Goal: Information Seeking & Learning: Check status

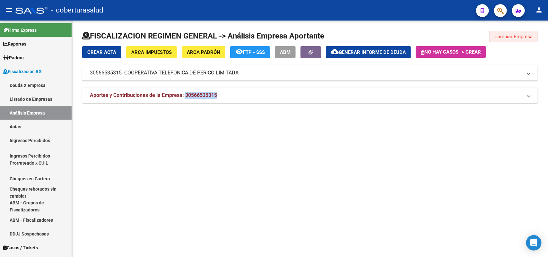
click at [507, 33] on button "Cambiar Empresa" at bounding box center [514, 37] width 49 height 12
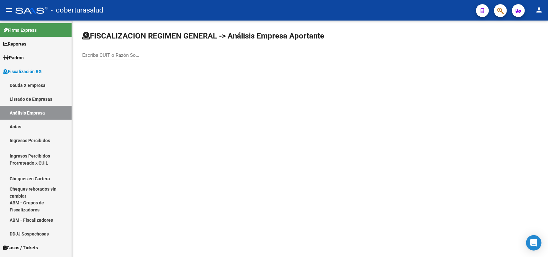
click at [108, 56] on input "Escriba CUIT o Razón Social para buscar" at bounding box center [111, 55] width 58 height 6
paste input "23213248359"
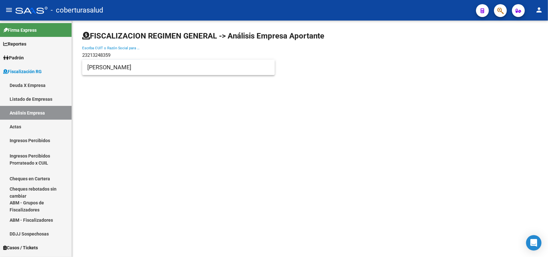
type input "23213248359"
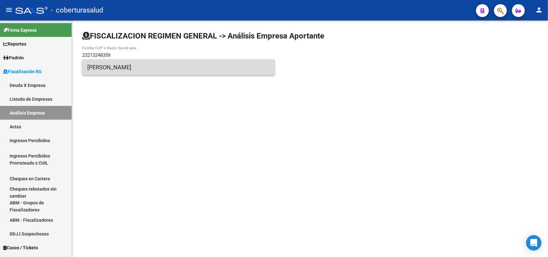
click at [112, 65] on span "[PERSON_NAME]" at bounding box center [178, 67] width 182 height 15
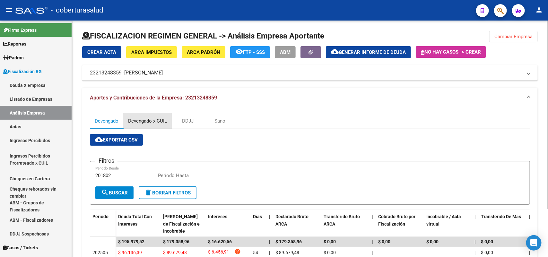
click at [151, 118] on div "Devengado x CUIL" at bounding box center [147, 121] width 39 height 7
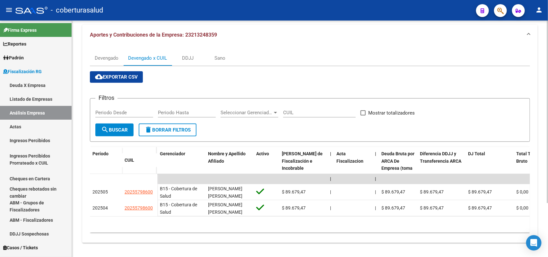
scroll to position [69, 0]
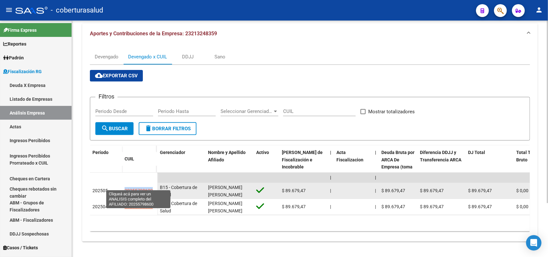
drag, startPoint x: 125, startPoint y: 186, endPoint x: 151, endPoint y: 188, distance: 26.8
click at [151, 188] on span "20255798600" at bounding box center [139, 190] width 28 height 5
copy span "20255798600"
type textarea "20255798600"
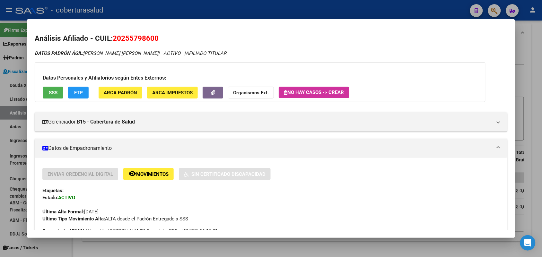
drag, startPoint x: 116, startPoint y: 40, endPoint x: 163, endPoint y: 41, distance: 46.9
click at [163, 41] on h2 "Análisis Afiliado - CUIL: 20255798600" at bounding box center [271, 38] width 473 height 11
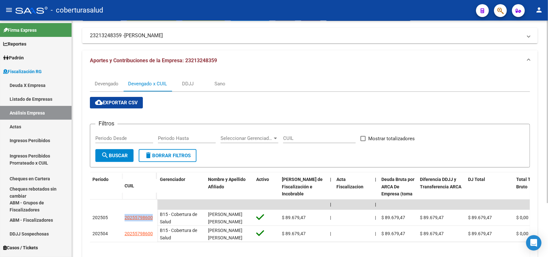
scroll to position [0, 0]
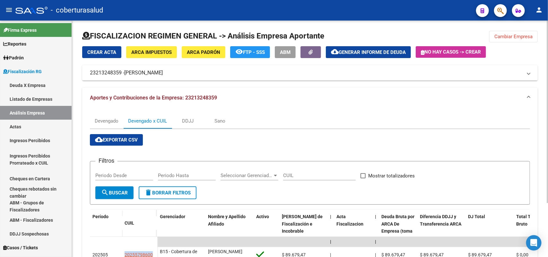
click at [513, 36] on span "Cambiar Empresa" at bounding box center [514, 37] width 38 height 6
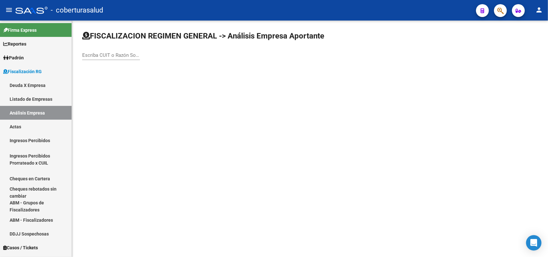
click at [131, 50] on div "Escriba CUIT o Razón Social para buscar" at bounding box center [111, 53] width 58 height 14
click at [131, 51] on div "Escriba CUIT o Razón Social para buscar" at bounding box center [111, 53] width 58 height 14
paste input "33710343239"
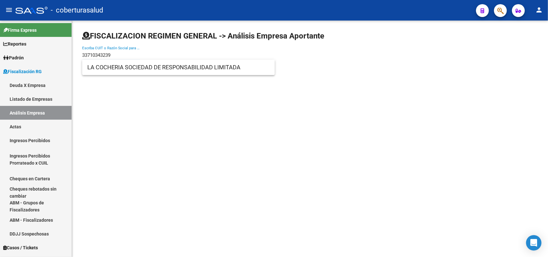
type input "33710343239"
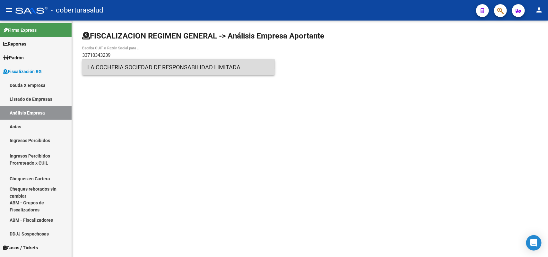
click at [112, 67] on span "LA COCHERIA SOCIEDAD DE RESPONSABILIDAD LIMITADA" at bounding box center [178, 67] width 182 height 15
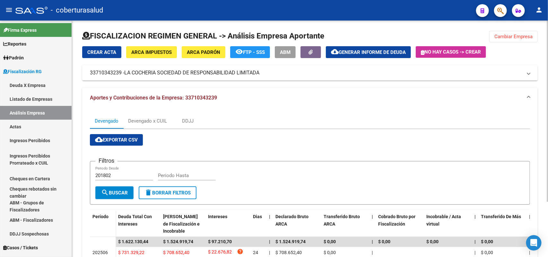
scroll to position [72, 0]
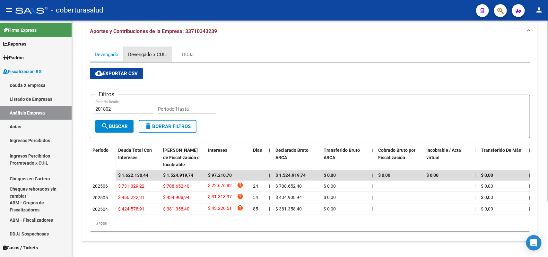
drag, startPoint x: 140, startPoint y: 47, endPoint x: 155, endPoint y: 37, distance: 17.2
click at [144, 51] on div "Devengado x CUIL" at bounding box center [147, 54] width 39 height 7
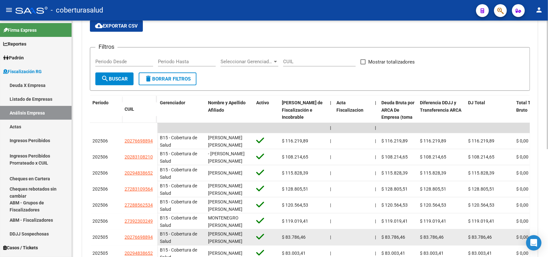
scroll to position [120, 0]
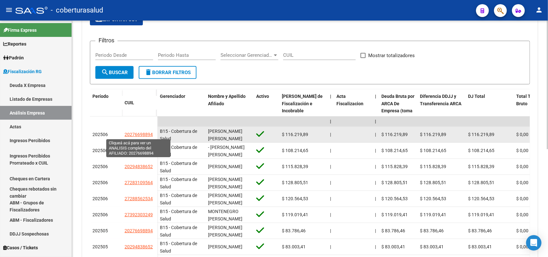
drag, startPoint x: 128, startPoint y: 135, endPoint x: 152, endPoint y: 135, distance: 24.4
click at [152, 135] on span "20276698894" at bounding box center [139, 134] width 28 height 5
copy span "20276698894"
type textarea "20276698894"
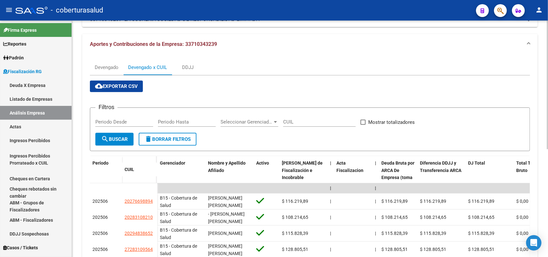
scroll to position [0, 0]
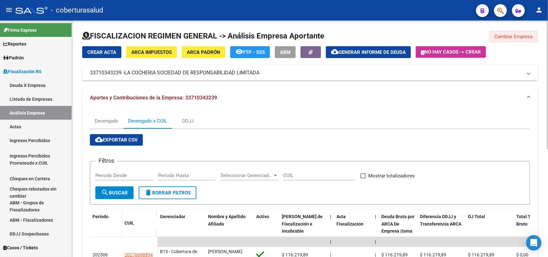
click at [524, 39] on span "Cambiar Empresa" at bounding box center [514, 37] width 38 height 6
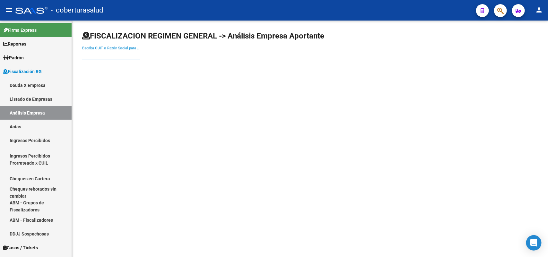
paste input "20236541496"
click at [100, 56] on input "20236541496" at bounding box center [111, 55] width 58 height 6
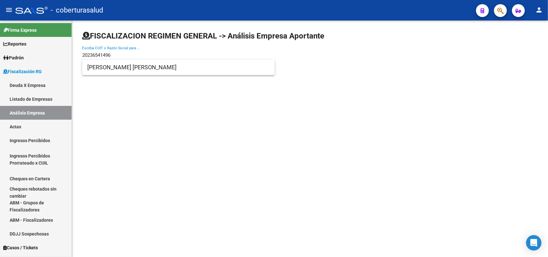
type input "20236541496"
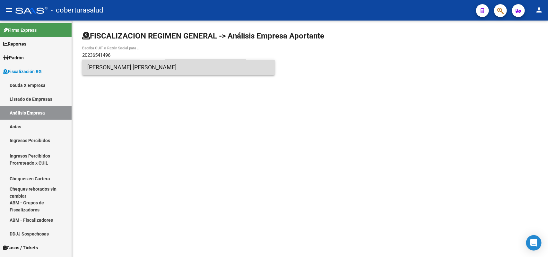
click at [138, 63] on span "[PERSON_NAME] [PERSON_NAME]" at bounding box center [178, 67] width 182 height 15
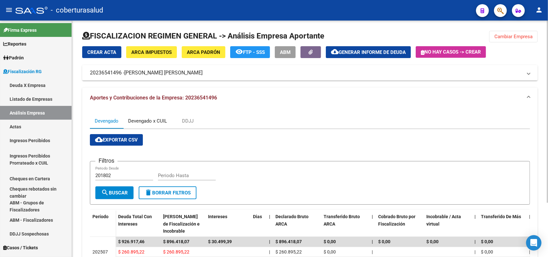
click at [148, 121] on div "Devengado x CUIL" at bounding box center [147, 121] width 39 height 7
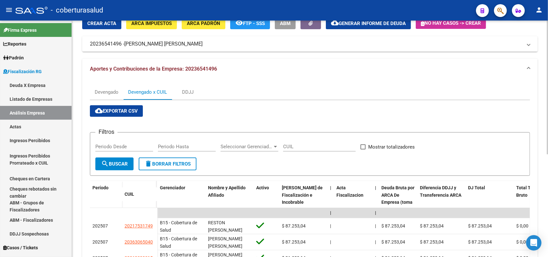
scroll to position [29, 0]
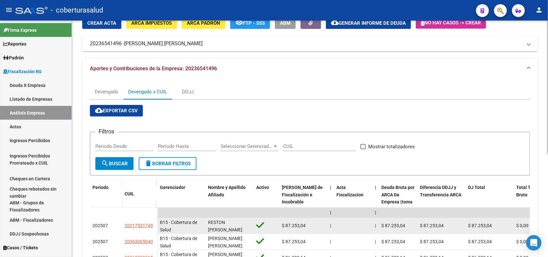
drag, startPoint x: 126, startPoint y: 224, endPoint x: 153, endPoint y: 225, distance: 27.7
click at [153, 225] on div "20217531749" at bounding box center [140, 225] width 30 height 7
copy span "20217531749"
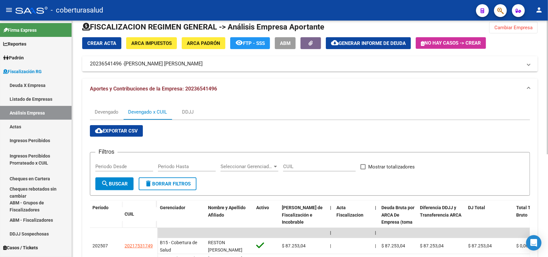
scroll to position [0, 0]
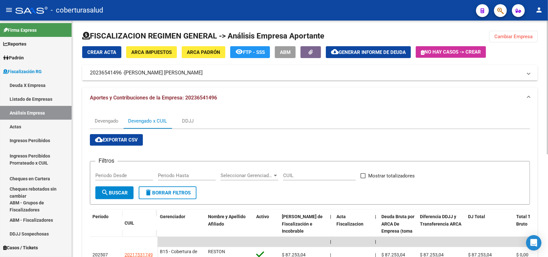
click at [500, 39] on span "Cambiar Empresa" at bounding box center [514, 37] width 38 height 6
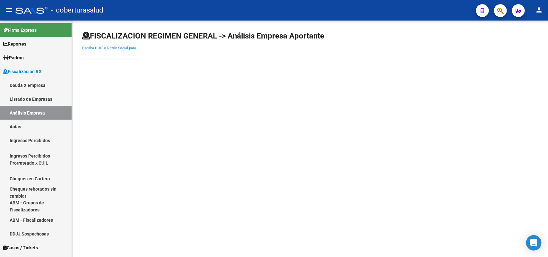
paste input "30502950033"
click at [119, 54] on input "30502950033" at bounding box center [111, 55] width 58 height 6
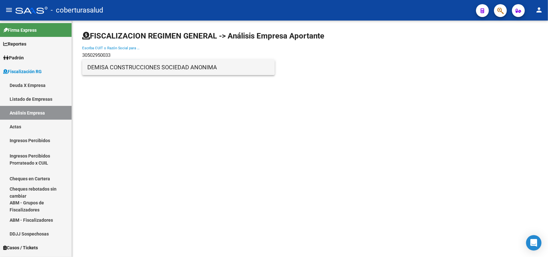
type input "30502950033"
click at [110, 67] on span "DEMISA CONSTRUCCIONES SOCIEDAD ANONIMA" at bounding box center [178, 67] width 182 height 15
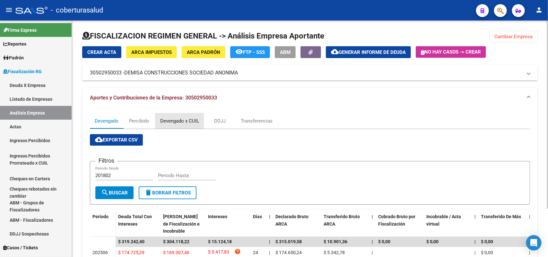
click at [173, 119] on div "Devengado x CUIL" at bounding box center [179, 121] width 39 height 7
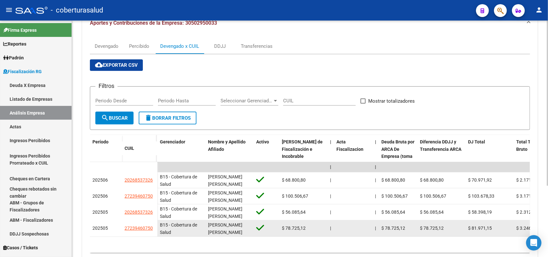
scroll to position [80, 0]
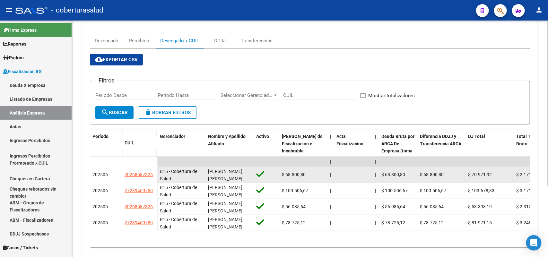
drag, startPoint x: 133, startPoint y: 175, endPoint x: 156, endPoint y: 174, distance: 23.2
click at [155, 174] on datatable-body-cell "20268537326" at bounding box center [139, 175] width 35 height 16
copy span "20268537326"
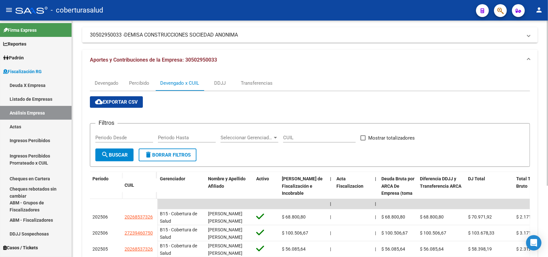
scroll to position [0, 0]
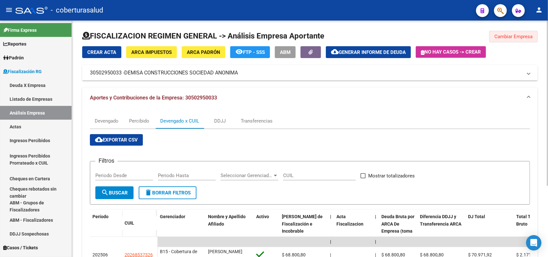
click at [522, 40] on button "Cambiar Empresa" at bounding box center [514, 37] width 49 height 12
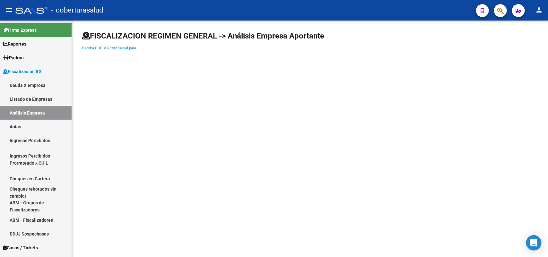
click at [113, 53] on input "Escriba CUIT o Razón Social para buscar" at bounding box center [111, 55] width 58 height 6
paste input "20202579079"
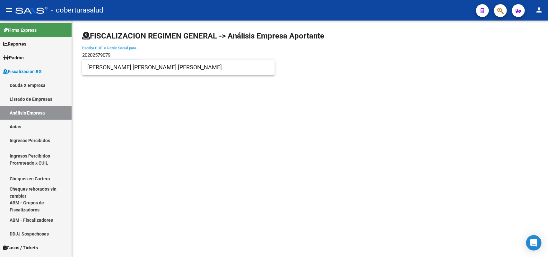
type input "20202579079"
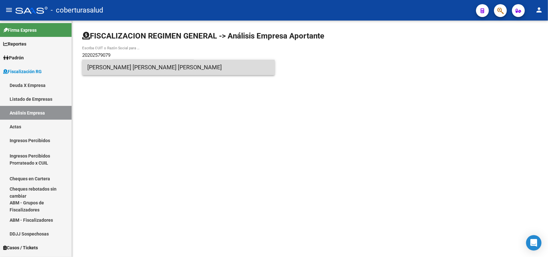
click at [153, 66] on span "[PERSON_NAME] [PERSON_NAME] [PERSON_NAME]" at bounding box center [178, 67] width 182 height 15
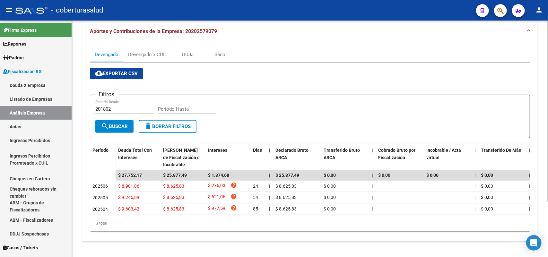
scroll to position [72, 0]
click at [145, 51] on div "Devengado x CUIL" at bounding box center [147, 54] width 39 height 7
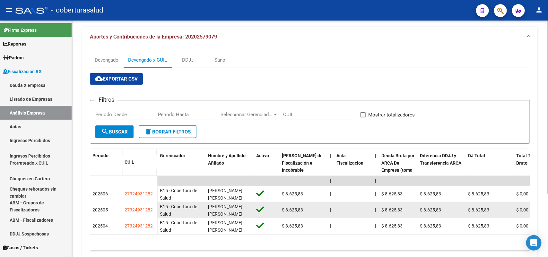
scroll to position [85, 0]
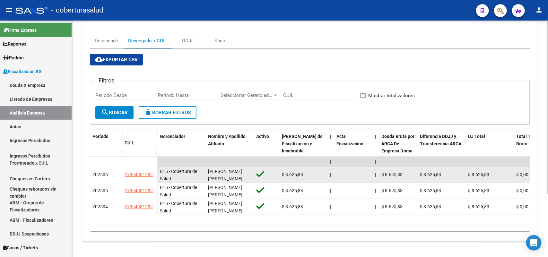
drag, startPoint x: 131, startPoint y: 170, endPoint x: 154, endPoint y: 171, distance: 22.8
click at [154, 171] on datatable-body-cell "27324931282" at bounding box center [139, 175] width 35 height 16
copy span "27324931282"
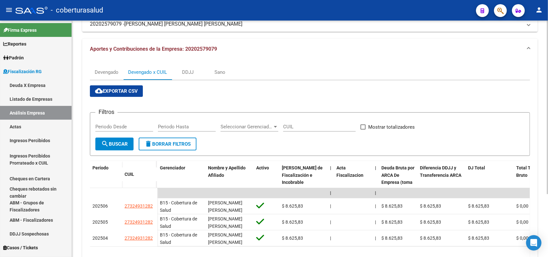
scroll to position [0, 0]
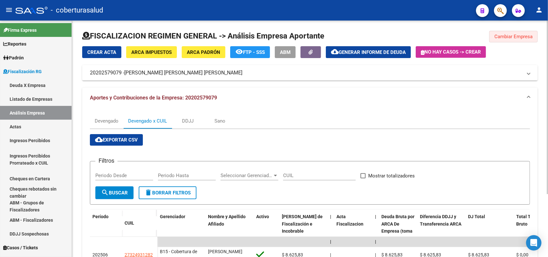
click at [521, 40] on button "Cambiar Empresa" at bounding box center [514, 37] width 49 height 12
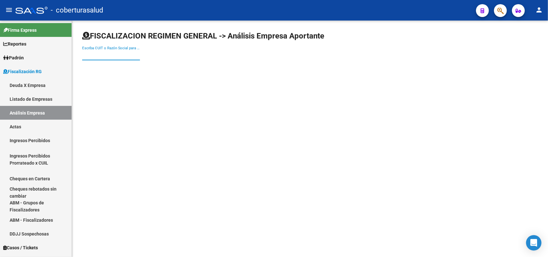
click at [102, 55] on input "Escriba CUIT o Razón Social para buscar" at bounding box center [111, 55] width 58 height 6
paste input "20289754866"
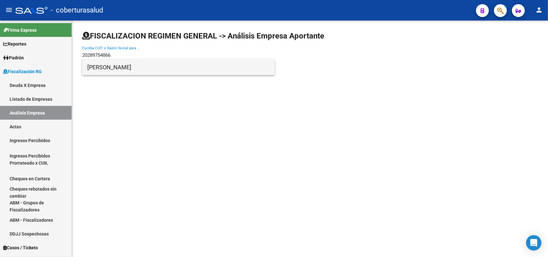
type input "20289754866"
click at [122, 68] on span "[PERSON_NAME]" at bounding box center [178, 67] width 182 height 15
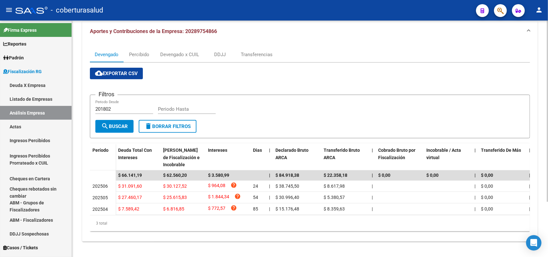
scroll to position [72, 0]
click at [167, 51] on div "Devengado x CUIL" at bounding box center [179, 54] width 39 height 7
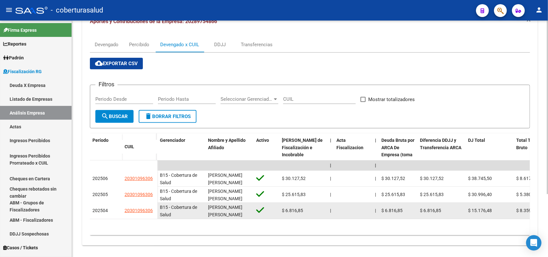
scroll to position [85, 0]
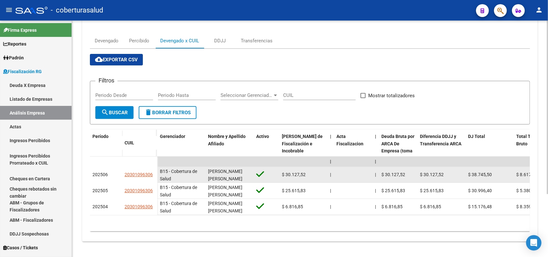
drag, startPoint x: 131, startPoint y: 170, endPoint x: 153, endPoint y: 170, distance: 22.2
click at [153, 171] on div "20301096306" at bounding box center [140, 174] width 30 height 7
copy span "20301096306"
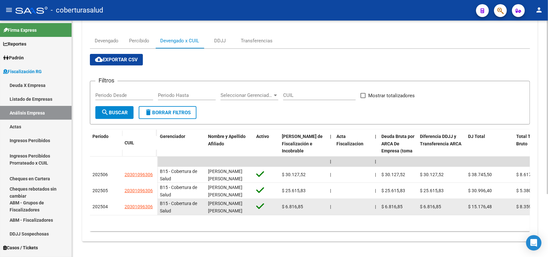
scroll to position [0, 0]
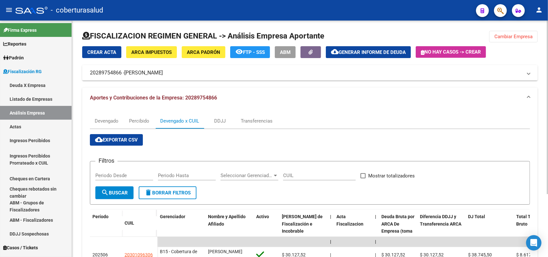
click at [501, 35] on span "Cambiar Empresa" at bounding box center [514, 37] width 38 height 6
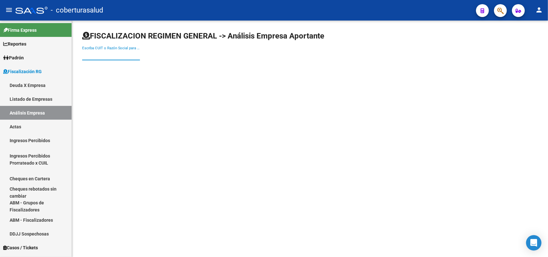
click at [118, 56] on input "Escriba CUIT o Razón Social para buscar" at bounding box center [111, 55] width 58 height 6
paste input "20925165728"
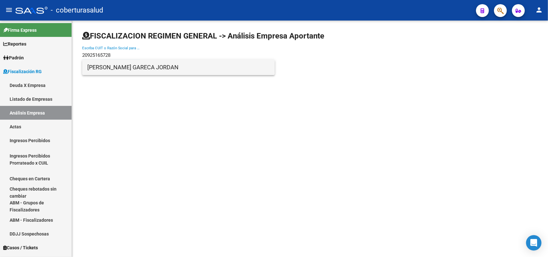
type input "20925165728"
click at [112, 69] on span "[PERSON_NAME] GARECA JORDAN" at bounding box center [178, 67] width 182 height 15
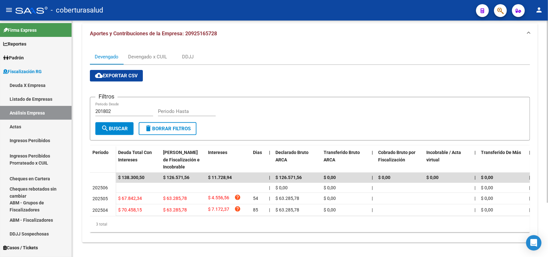
scroll to position [71, 0]
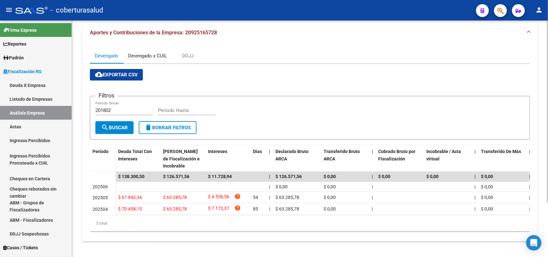
click at [146, 52] on div "Devengado x CUIL" at bounding box center [147, 55] width 39 height 7
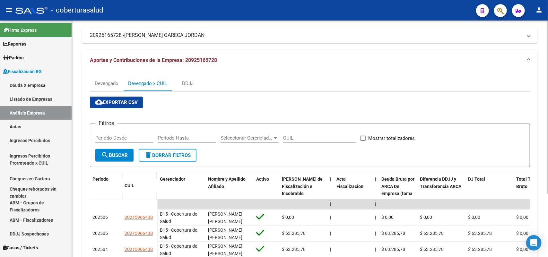
scroll to position [85, 0]
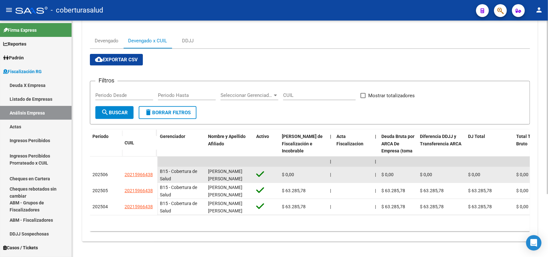
drag, startPoint x: 128, startPoint y: 170, endPoint x: 150, endPoint y: 172, distance: 22.9
click at [152, 172] on datatable-body-cell "20215966438" at bounding box center [139, 175] width 35 height 16
copy span "20215966438"
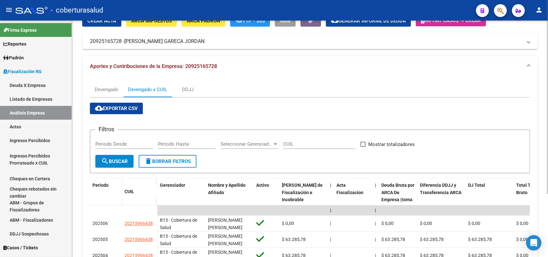
scroll to position [0, 0]
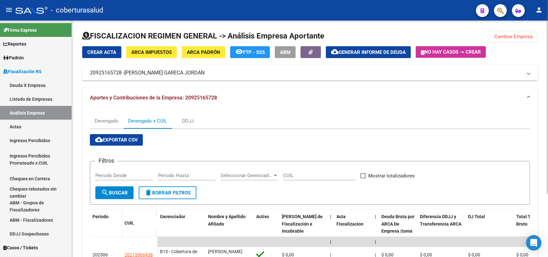
click at [519, 38] on span "Cambiar Empresa" at bounding box center [514, 37] width 38 height 6
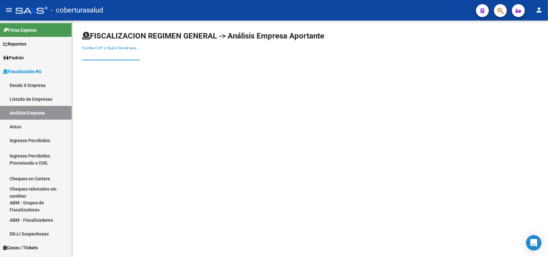
click at [128, 57] on input "Escriba CUIT o Razón Social para buscar" at bounding box center [111, 55] width 58 height 6
paste input "20926976347"
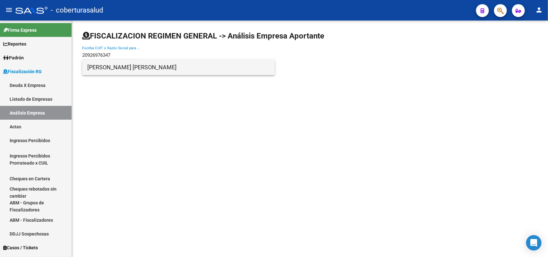
type input "20926976347"
drag, startPoint x: 114, startPoint y: 67, endPoint x: 146, endPoint y: 142, distance: 81.3
click at [117, 68] on span "[PERSON_NAME] [PERSON_NAME]" at bounding box center [178, 67] width 182 height 15
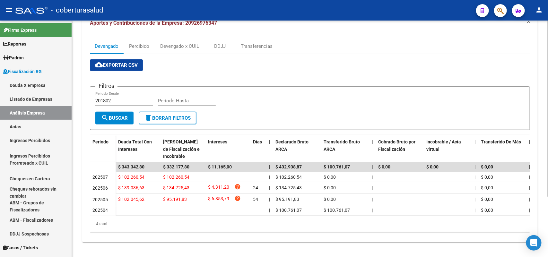
scroll to position [80, 0]
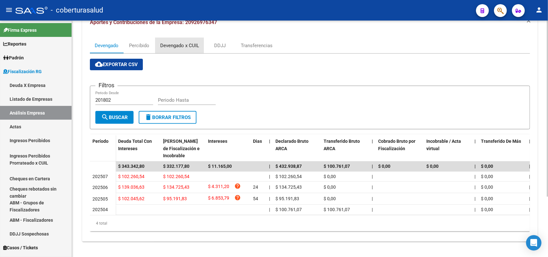
drag, startPoint x: 162, startPoint y: 40, endPoint x: 169, endPoint y: 47, distance: 9.8
click at [162, 42] on div "Devengado x CUIL" at bounding box center [179, 45] width 39 height 7
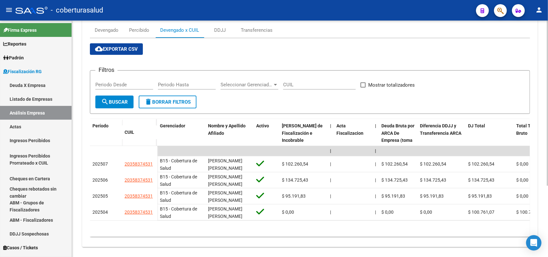
scroll to position [102, 0]
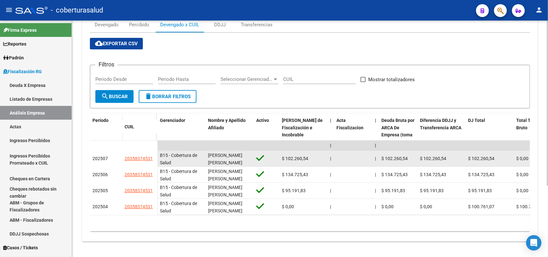
drag, startPoint x: 129, startPoint y: 153, endPoint x: 154, endPoint y: 155, distance: 24.2
click at [154, 155] on div "20358374531" at bounding box center [140, 158] width 30 height 7
copy span "20358374531"
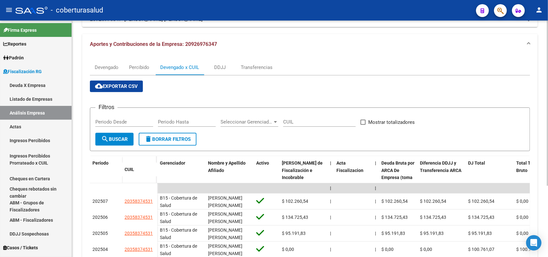
scroll to position [0, 0]
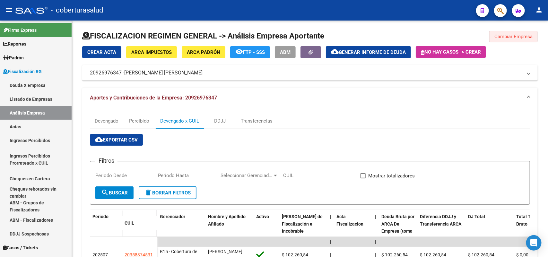
drag, startPoint x: 533, startPoint y: 32, endPoint x: 519, endPoint y: 145, distance: 113.2
click at [534, 32] on button "Cambiar Empresa" at bounding box center [514, 37] width 49 height 12
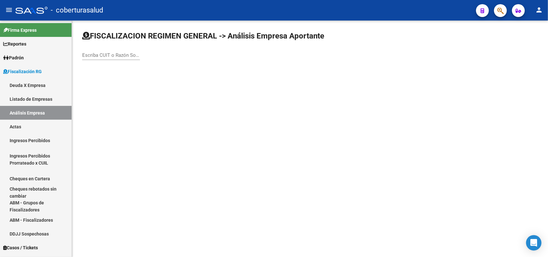
click at [98, 50] on div "Escriba CUIT o Razón Social para buscar" at bounding box center [111, 53] width 58 height 14
click at [98, 52] on input "Escriba CUIT o Razón Social para buscar" at bounding box center [111, 55] width 58 height 6
paste input "30708254955"
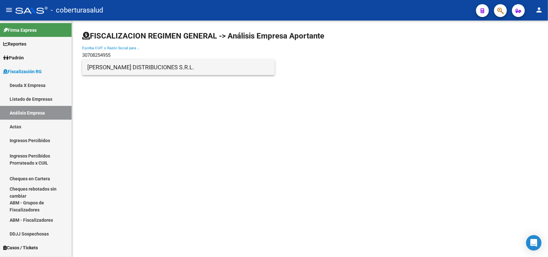
type input "30708254955"
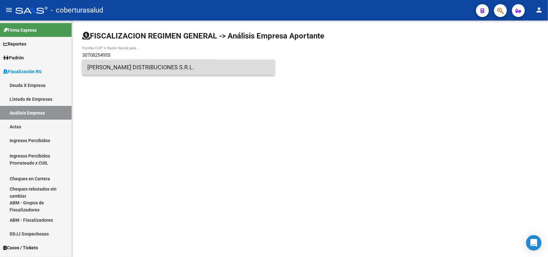
click at [123, 70] on span "[PERSON_NAME] DISTRIBUCIONES S.R.L." at bounding box center [178, 67] width 182 height 15
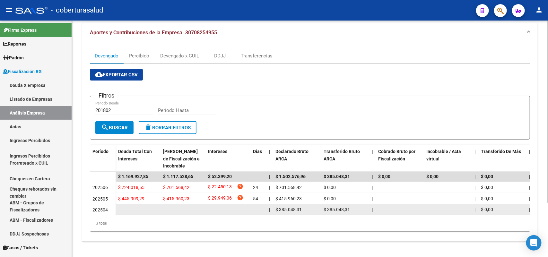
scroll to position [71, 0]
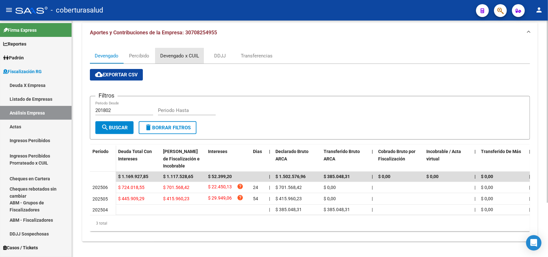
click at [178, 52] on div "Devengado x CUIL" at bounding box center [179, 55] width 39 height 7
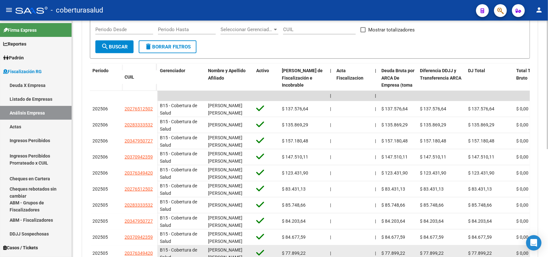
scroll to position [150, 0]
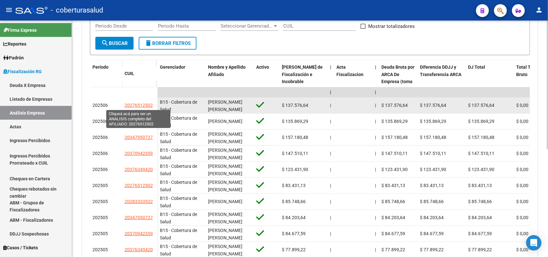
drag, startPoint x: 124, startPoint y: 104, endPoint x: 152, endPoint y: 103, distance: 27.6
click at [152, 103] on datatable-body-cell "20276512502" at bounding box center [139, 106] width 35 height 16
copy span "20276512502"
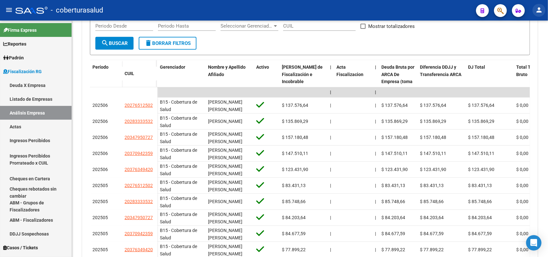
click at [534, 10] on button "person" at bounding box center [539, 10] width 13 height 13
click at [529, 42] on button "exit_to_app Salir" at bounding box center [526, 42] width 39 height 15
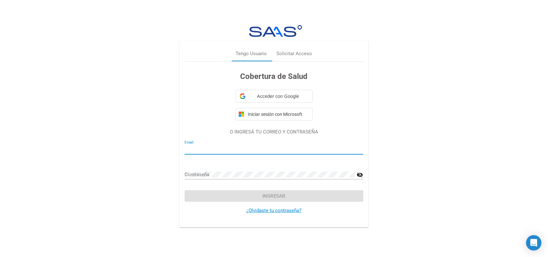
type input "[EMAIL_ADDRESS][DOMAIN_NAME]"
